Goal: Task Accomplishment & Management: Use online tool/utility

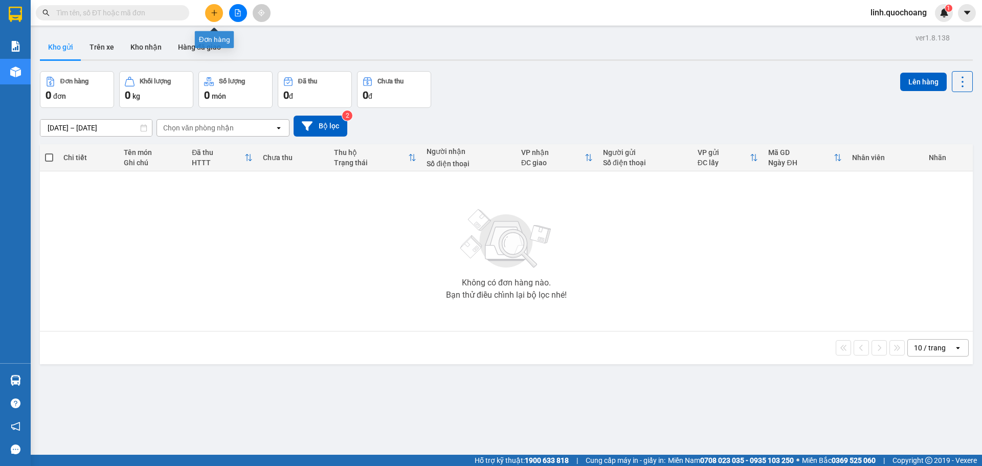
click at [216, 9] on icon "plus" at bounding box center [214, 12] width 7 height 7
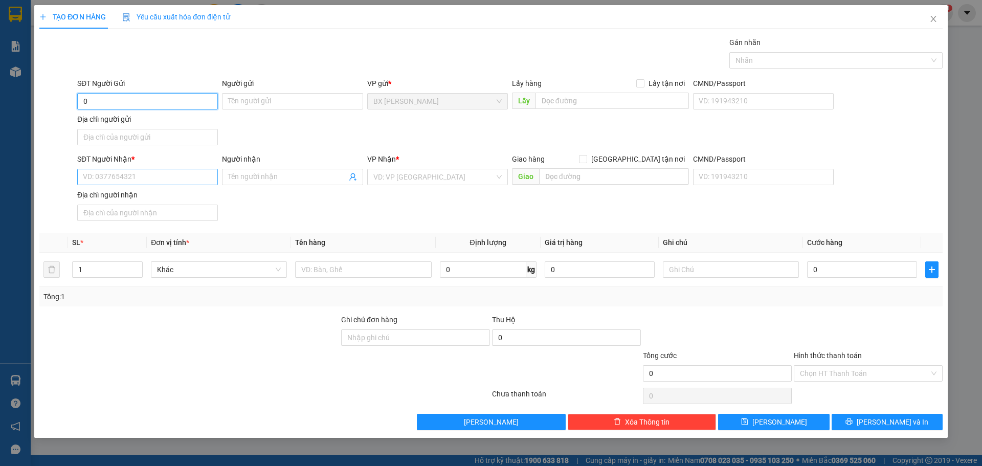
type input "0"
click at [152, 182] on input "SĐT Người Nhận *" at bounding box center [147, 177] width 141 height 16
click at [268, 172] on input "Người nhận" at bounding box center [287, 176] width 118 height 11
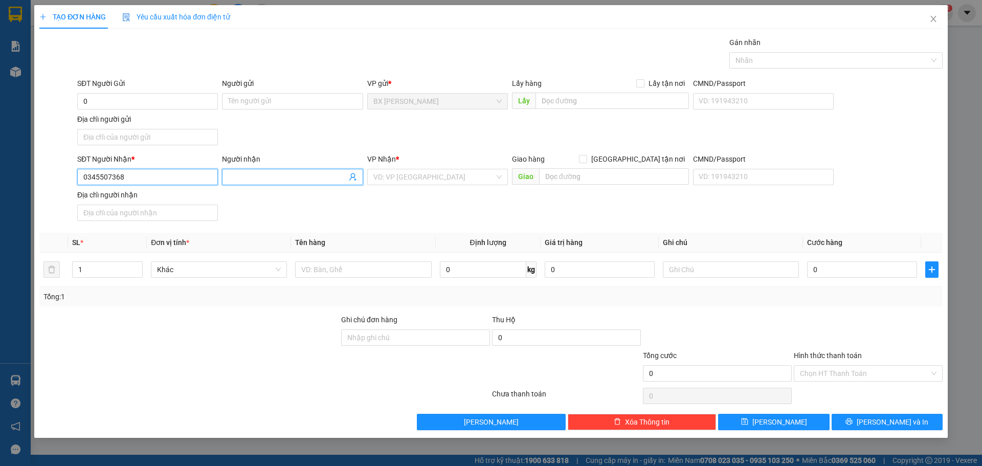
click at [180, 174] on input "0345507368" at bounding box center [147, 177] width 141 height 16
type input "0345507868"
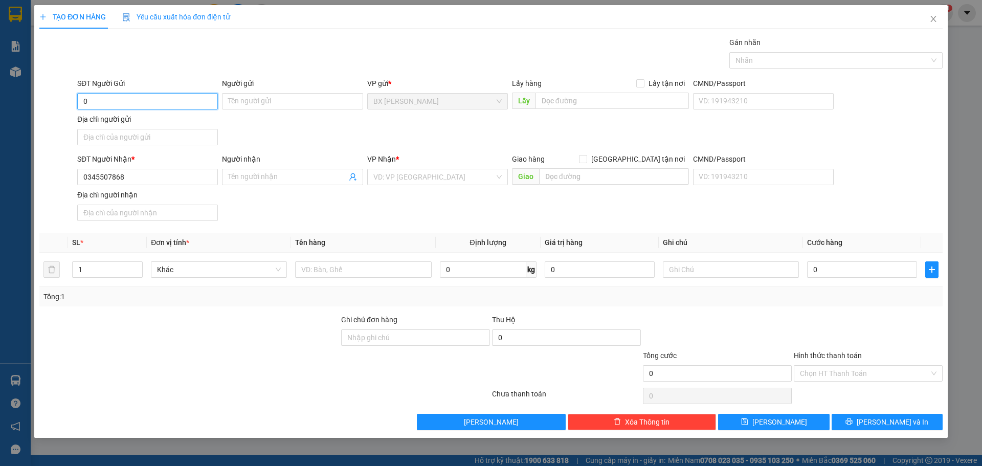
click at [167, 99] on input "0" at bounding box center [147, 101] width 141 height 16
type input "0"
drag, startPoint x: 161, startPoint y: 183, endPoint x: 18, endPoint y: 190, distance: 143.4
click at [18, 190] on div "TẠO ĐƠN HÀNG Yêu cầu xuất hóa đơn điện tử Transit Pickup Surcharge Ids Transit …" at bounding box center [491, 233] width 982 height 466
click at [126, 102] on input "SĐT Người Gửi" at bounding box center [147, 101] width 141 height 16
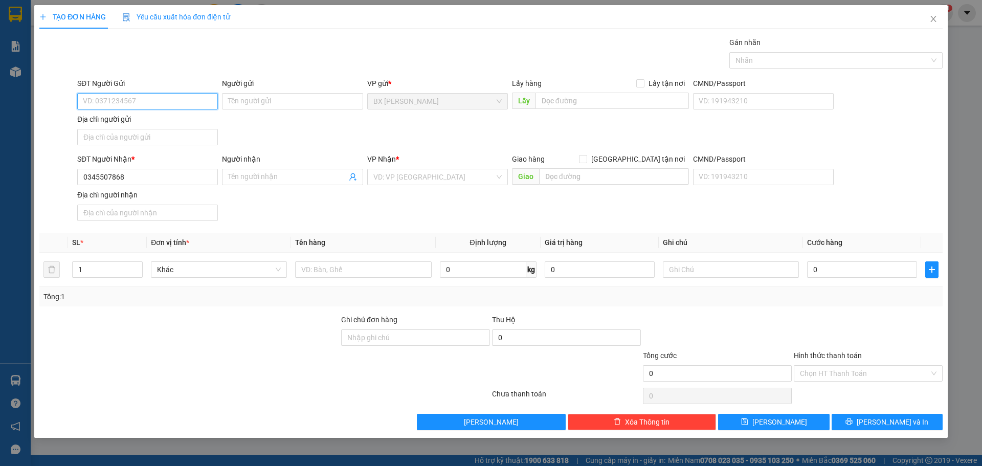
paste input "0345507868"
type input "0345507868"
drag, startPoint x: 139, startPoint y: 177, endPoint x: 0, endPoint y: 243, distance: 154.0
click at [0, 243] on div "TẠO ĐƠN HÀNG Yêu cầu xuất hóa đơn điện tử Transit Pickup Surcharge Ids Transit …" at bounding box center [491, 233] width 982 height 466
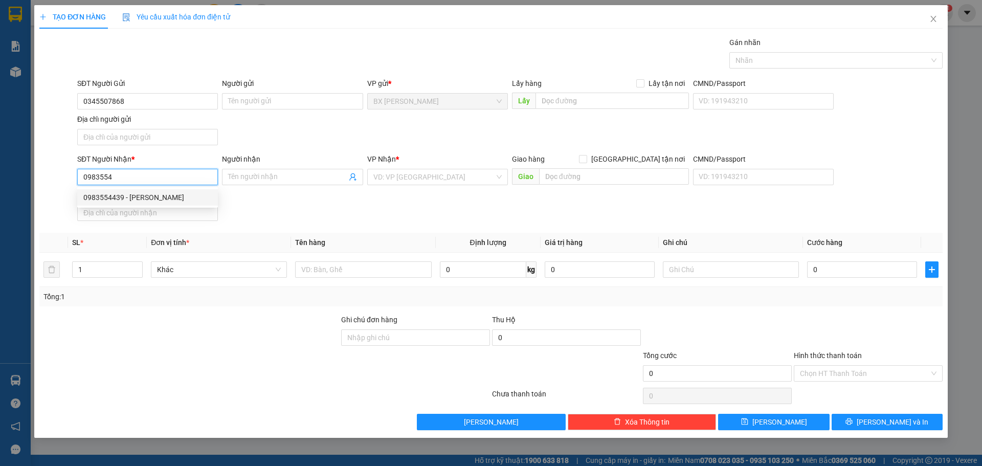
click at [183, 200] on div "0983554439 - [PERSON_NAME]" at bounding box center [147, 197] width 128 height 11
type input "0983554439"
type input "[PERSON_NAME]"
type input "0983554439"
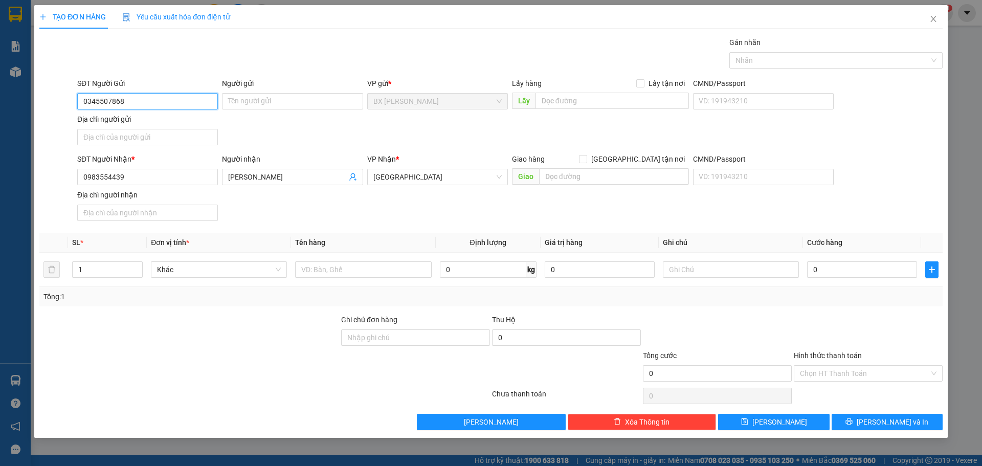
click at [166, 102] on input "0345507868" at bounding box center [147, 101] width 141 height 16
click at [285, 102] on input "Người gửi" at bounding box center [292, 101] width 141 height 16
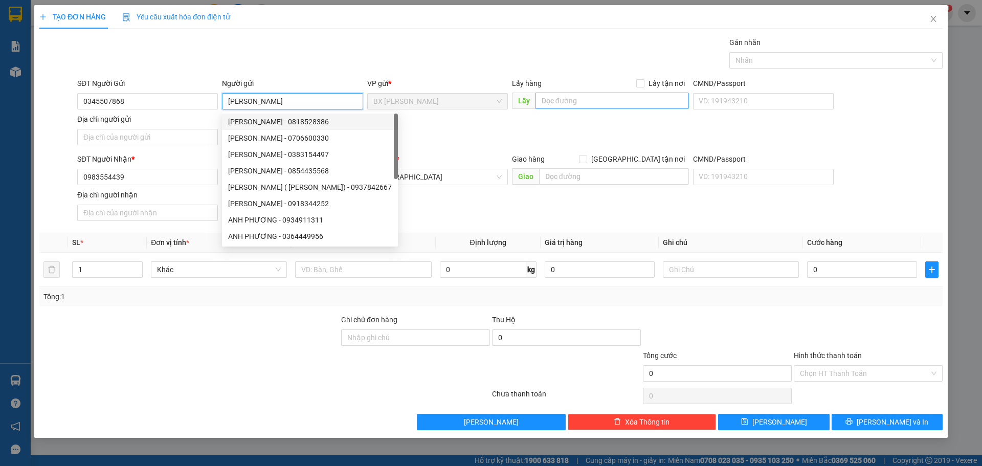
type input "[PERSON_NAME]"
drag, startPoint x: 603, startPoint y: 101, endPoint x: 444, endPoint y: 169, distance: 173.2
click at [587, 111] on div "Lấy hàng Lấy tận nơi Lấy" at bounding box center [600, 96] width 177 height 36
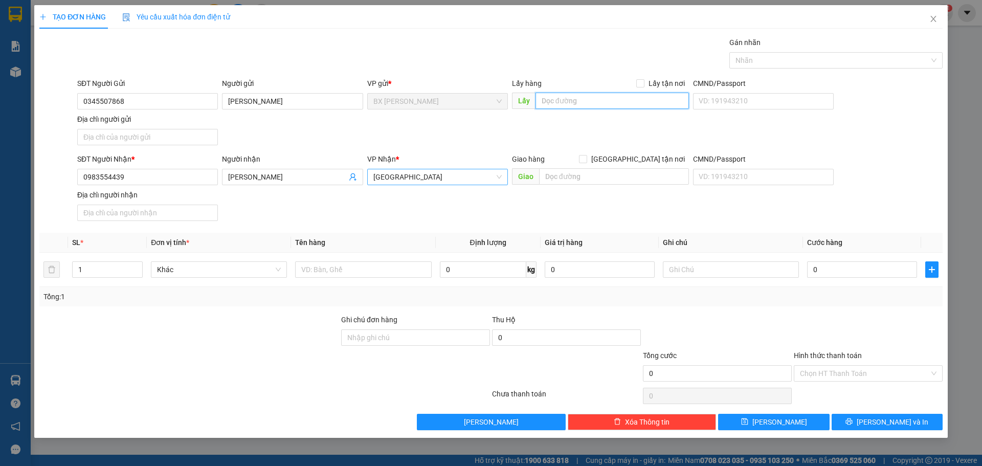
click at [429, 184] on span "[GEOGRAPHIC_DATA]" at bounding box center [437, 176] width 128 height 15
click at [583, 99] on input "text" at bounding box center [611, 101] width 153 height 16
click at [575, 103] on input "text" at bounding box center [611, 101] width 153 height 16
type input "CẦU GẠCH GIỒNG"
click at [359, 265] on input "text" at bounding box center [363, 269] width 136 height 16
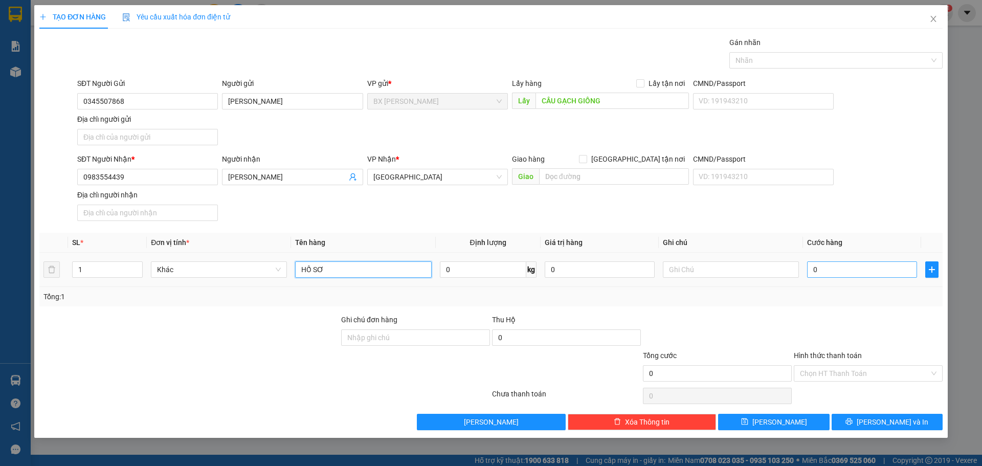
type input "HỒ SƠ"
click at [892, 268] on input "0" at bounding box center [862, 269] width 110 height 16
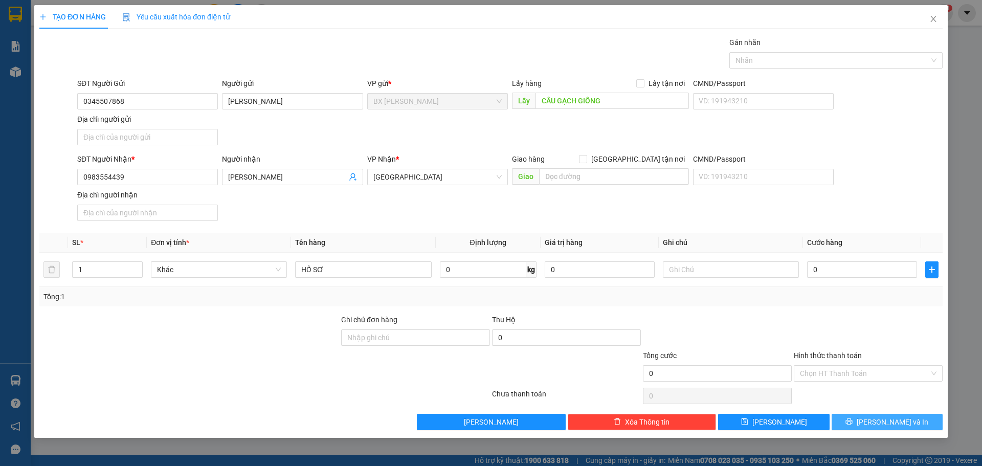
click at [863, 427] on button "[PERSON_NAME] và In" at bounding box center [887, 422] width 111 height 16
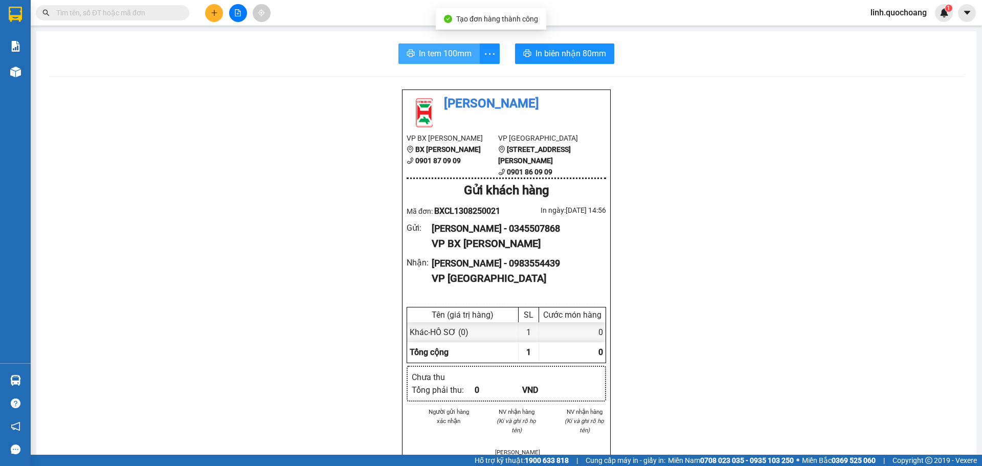
click at [436, 53] on span "In tem 100mm" at bounding box center [445, 53] width 53 height 13
click at [217, 8] on button at bounding box center [214, 13] width 18 height 18
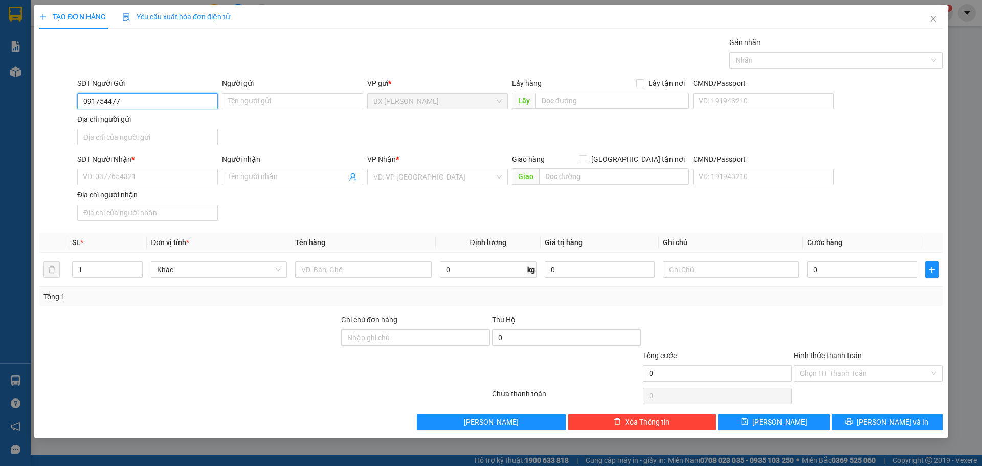
type input "0917544770"
click at [129, 123] on div "0917544770 - MINH" at bounding box center [147, 121] width 128 height 11
type input "MINH"
type input "0917544770"
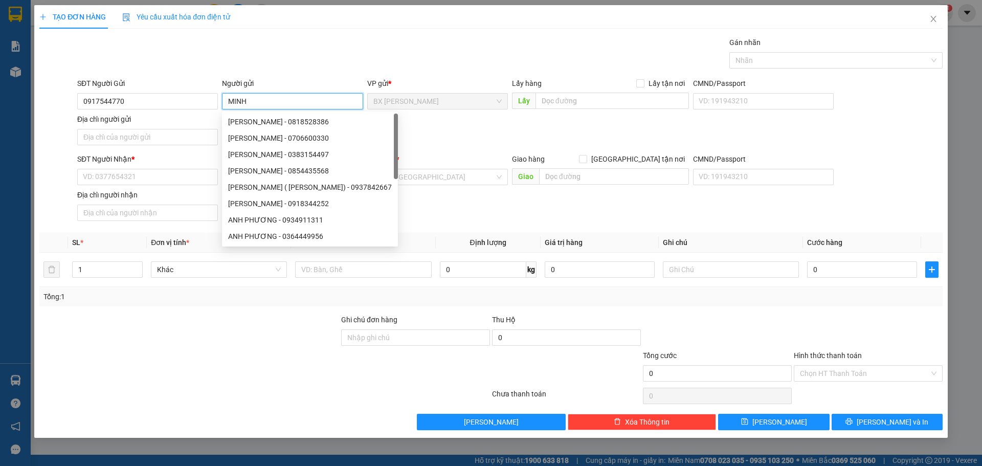
drag, startPoint x: 261, startPoint y: 102, endPoint x: 0, endPoint y: 169, distance: 269.8
click at [0, 169] on div "TẠO ĐƠN HÀNG Yêu cầu xuất hóa đơn điện tử Transit Pickup Surcharge Ids Transit …" at bounding box center [491, 233] width 982 height 466
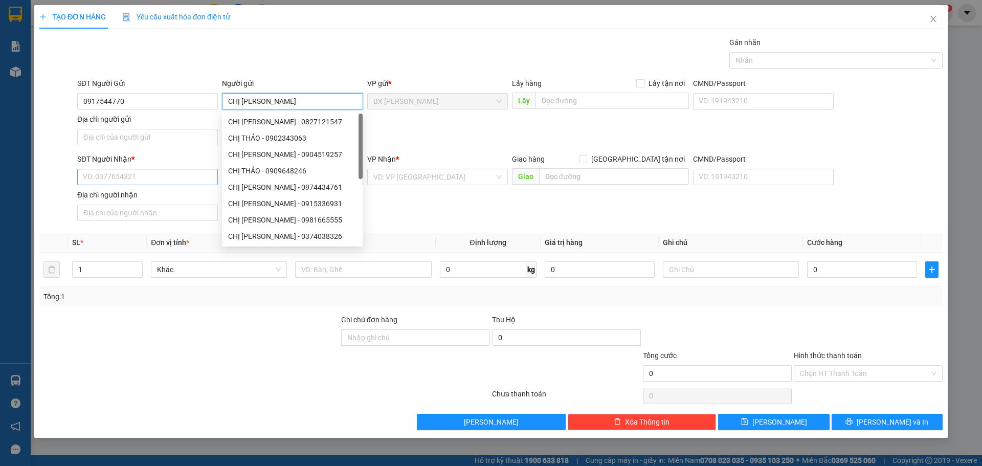
type input "CHỊ [PERSON_NAME]"
click at [130, 180] on input "SĐT Người Nhận *" at bounding box center [147, 177] width 141 height 16
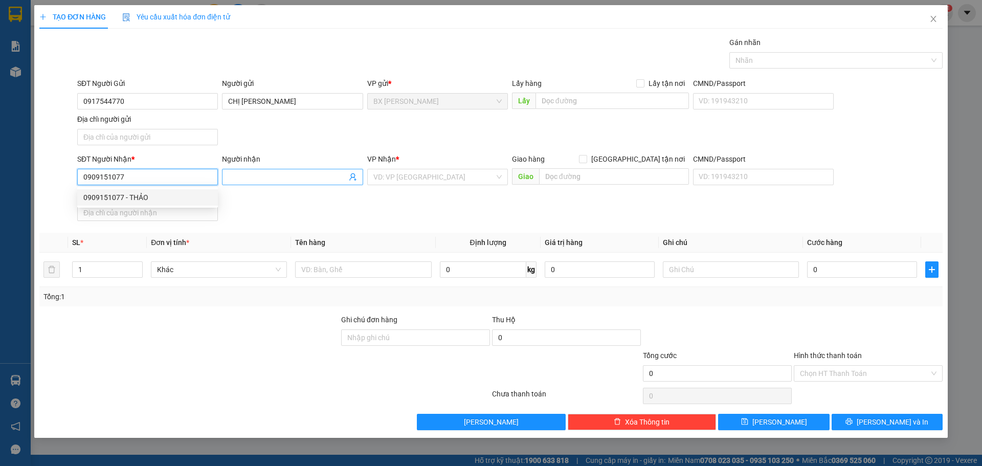
type input "0909151077"
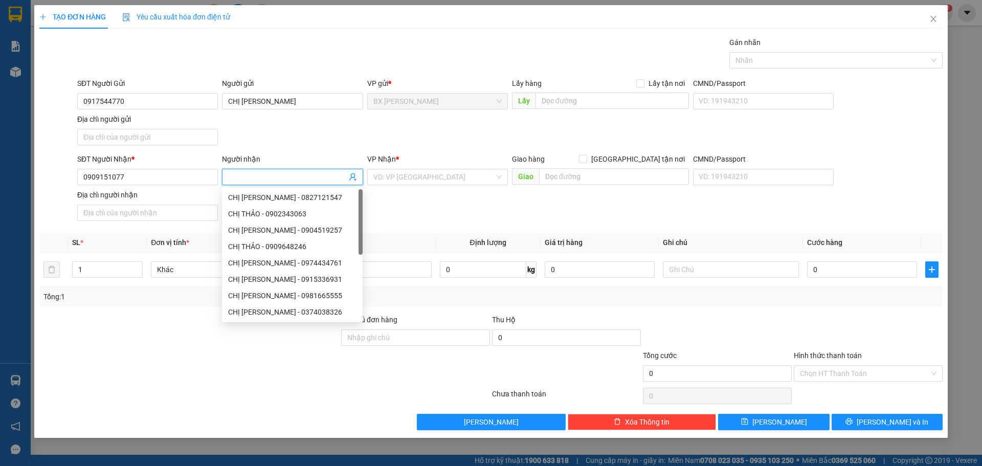
click at [270, 172] on input "Người nhận" at bounding box center [287, 176] width 118 height 11
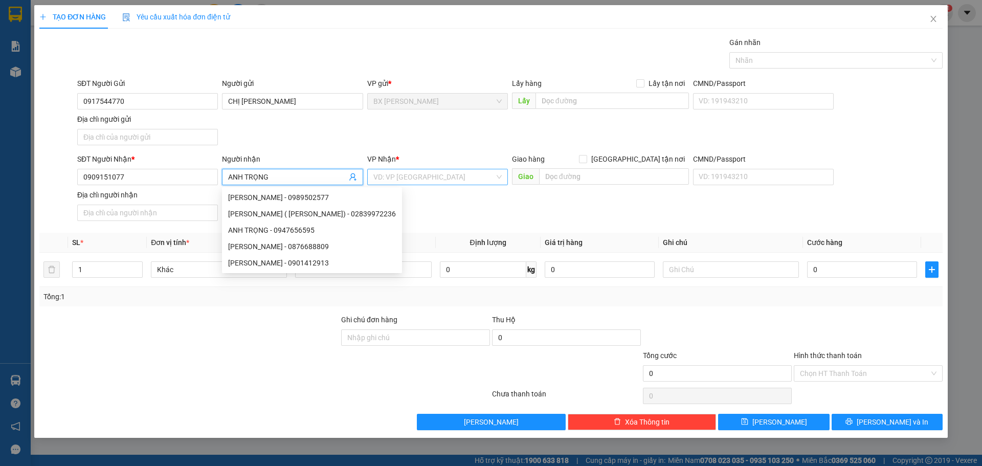
type input "ANH TRỌNG"
drag, startPoint x: 439, startPoint y: 183, endPoint x: 439, endPoint y: 205, distance: 22.5
click at [440, 183] on input "search" at bounding box center [433, 176] width 121 height 15
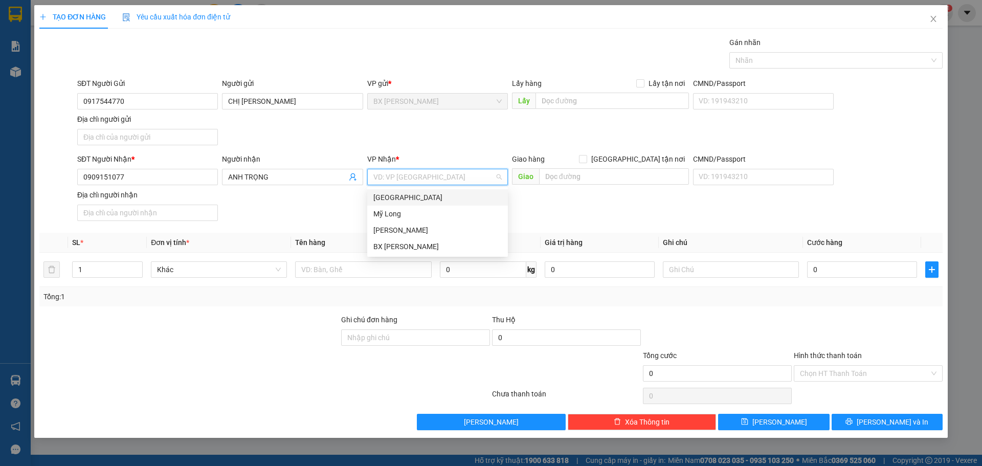
click at [443, 199] on div "[GEOGRAPHIC_DATA]" at bounding box center [437, 197] width 128 height 11
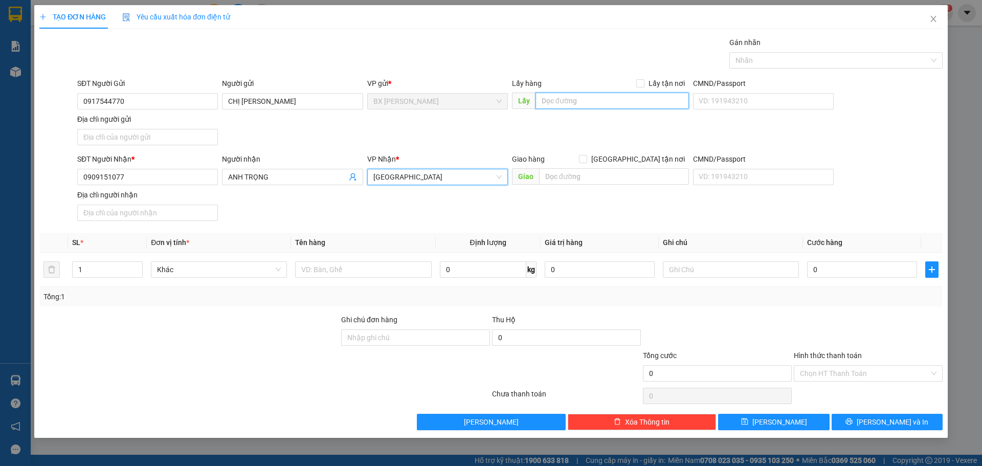
drag, startPoint x: 565, startPoint y: 101, endPoint x: 572, endPoint y: 98, distance: 7.8
click at [566, 101] on input "text" at bounding box center [611, 101] width 153 height 16
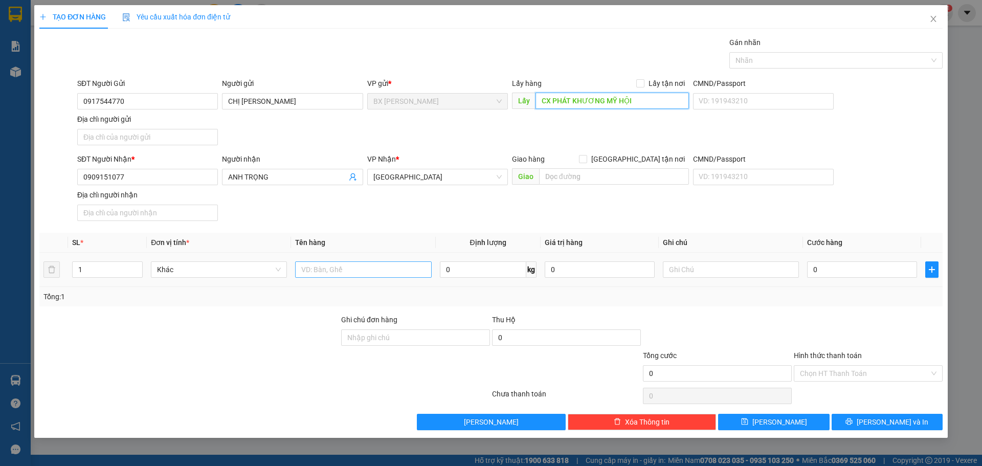
type input "CX PHÁT KHƯƠNG MỸ HỘI"
drag, startPoint x: 388, startPoint y: 276, endPoint x: 388, endPoint y: 283, distance: 6.6
click at [388, 278] on div at bounding box center [363, 269] width 136 height 20
type input "BỌC"
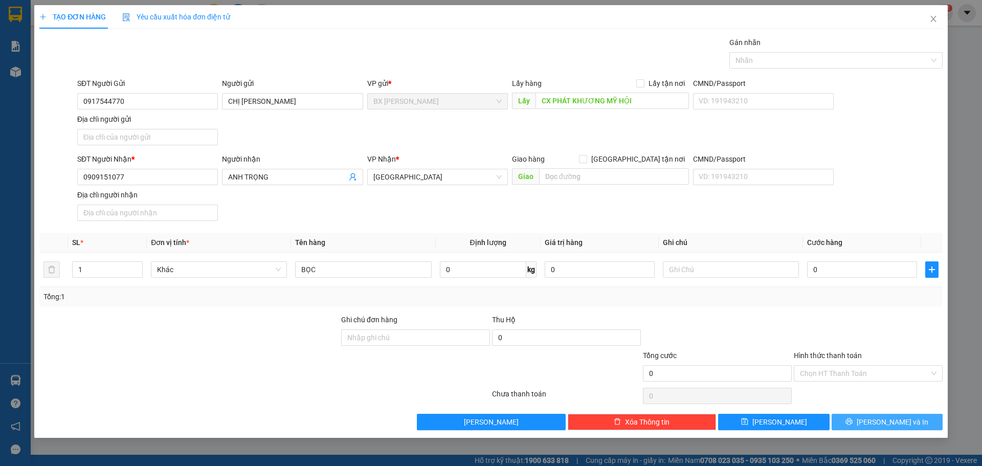
click at [850, 422] on button "[PERSON_NAME] và In" at bounding box center [887, 422] width 111 height 16
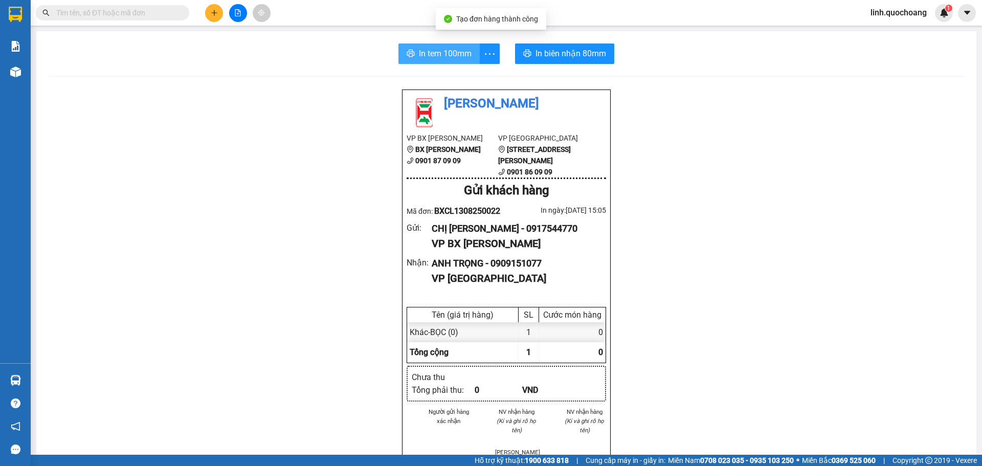
click at [434, 57] on span "In tem 100mm" at bounding box center [445, 53] width 53 height 13
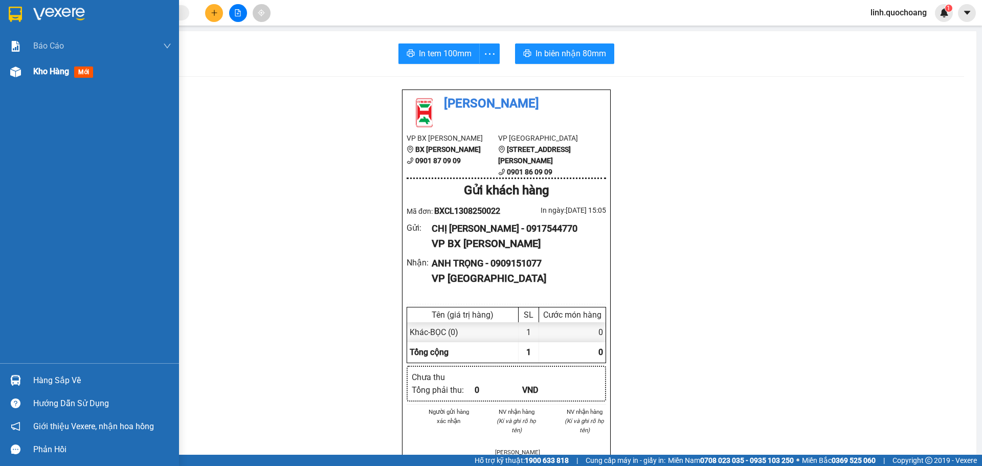
click at [28, 60] on div "Kho hàng mới" at bounding box center [89, 72] width 179 height 26
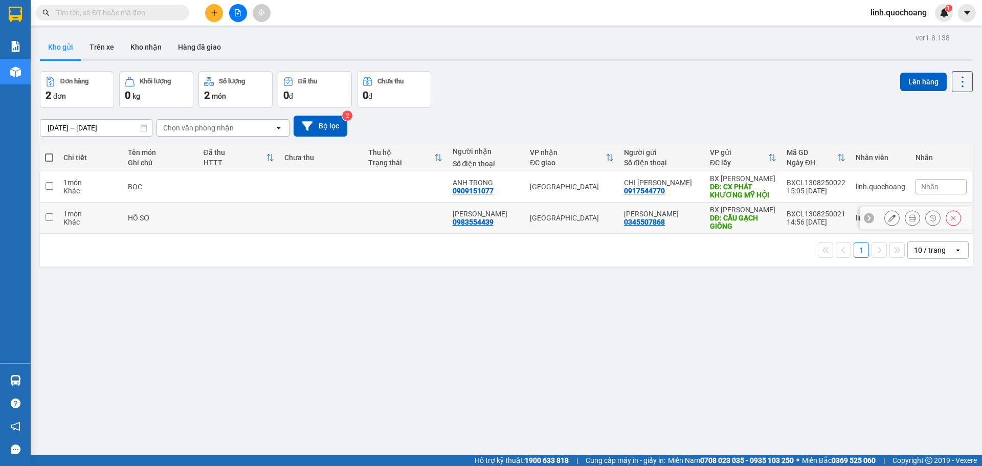
click at [362, 221] on td at bounding box center [321, 218] width 84 height 31
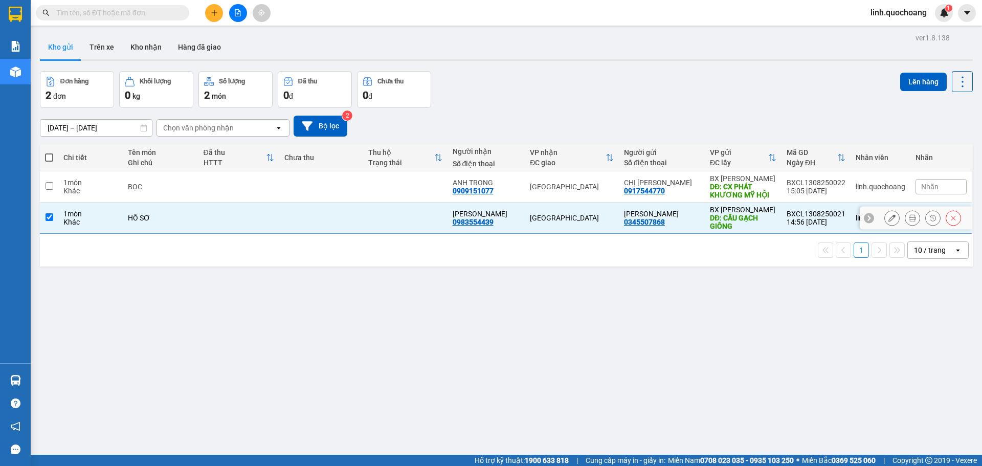
checkbox input "true"
click at [908, 80] on button "Lên hàng" at bounding box center [923, 82] width 47 height 18
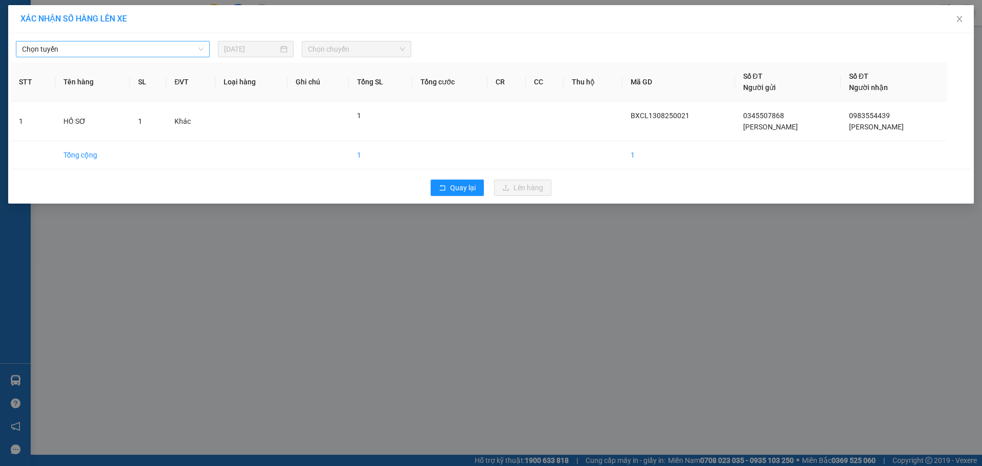
click at [169, 57] on div "Chọn tuyến" at bounding box center [113, 49] width 194 height 16
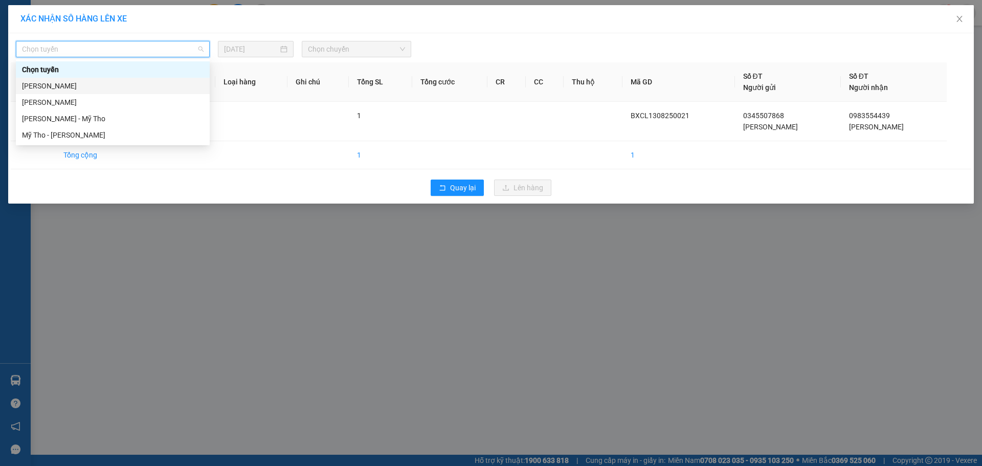
click at [159, 82] on div "[PERSON_NAME]" at bounding box center [113, 85] width 182 height 11
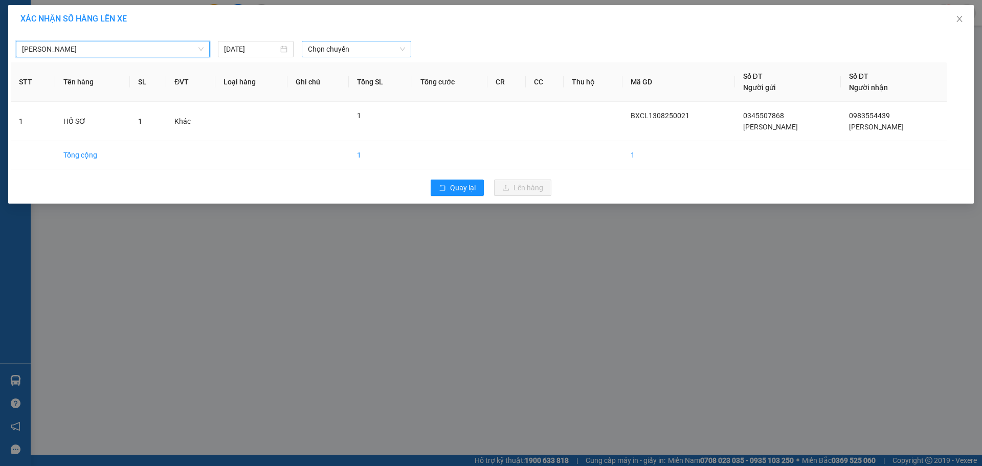
click at [337, 56] on span "Chọn chuyến" at bounding box center [356, 48] width 97 height 15
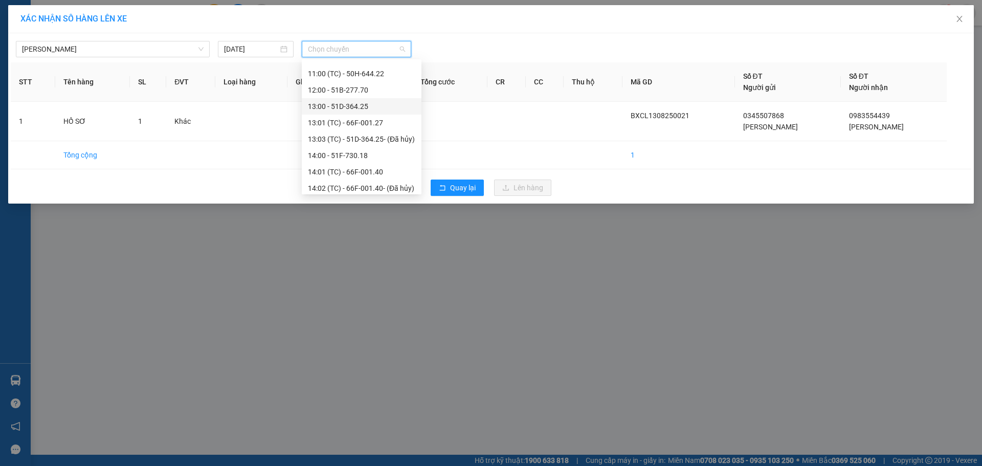
scroll to position [407, 0]
click at [349, 150] on div "15:00 - 66H-059.20" at bounding box center [361, 153] width 107 height 11
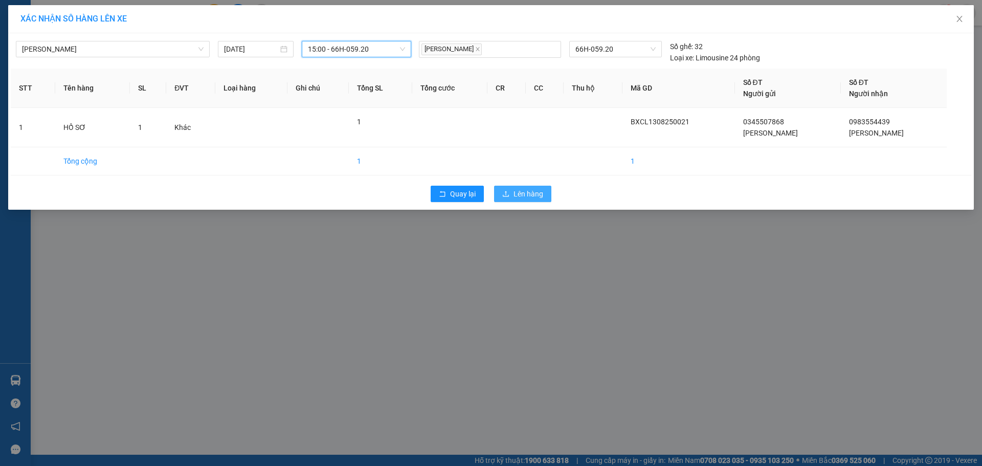
click at [520, 198] on span "Lên hàng" at bounding box center [528, 193] width 30 height 11
